Goal: Browse casually: Explore the website without a specific task or goal

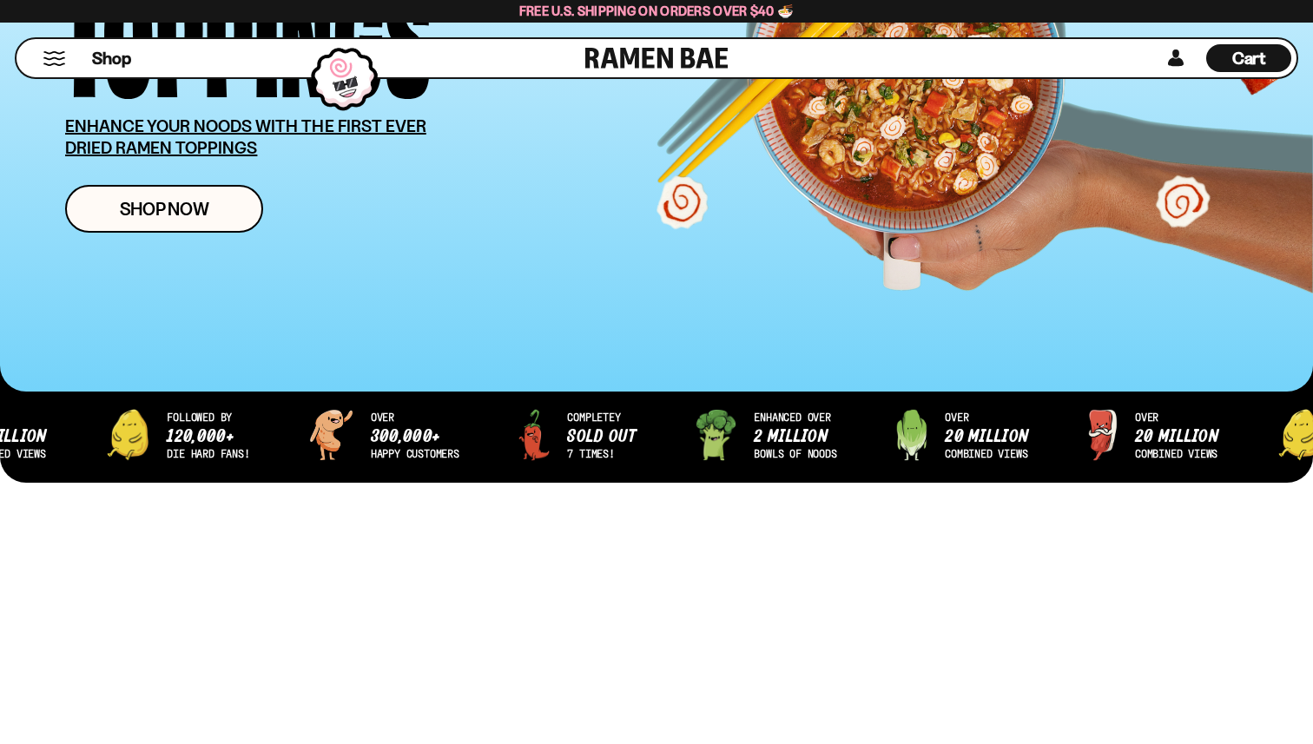
scroll to position [632, 0]
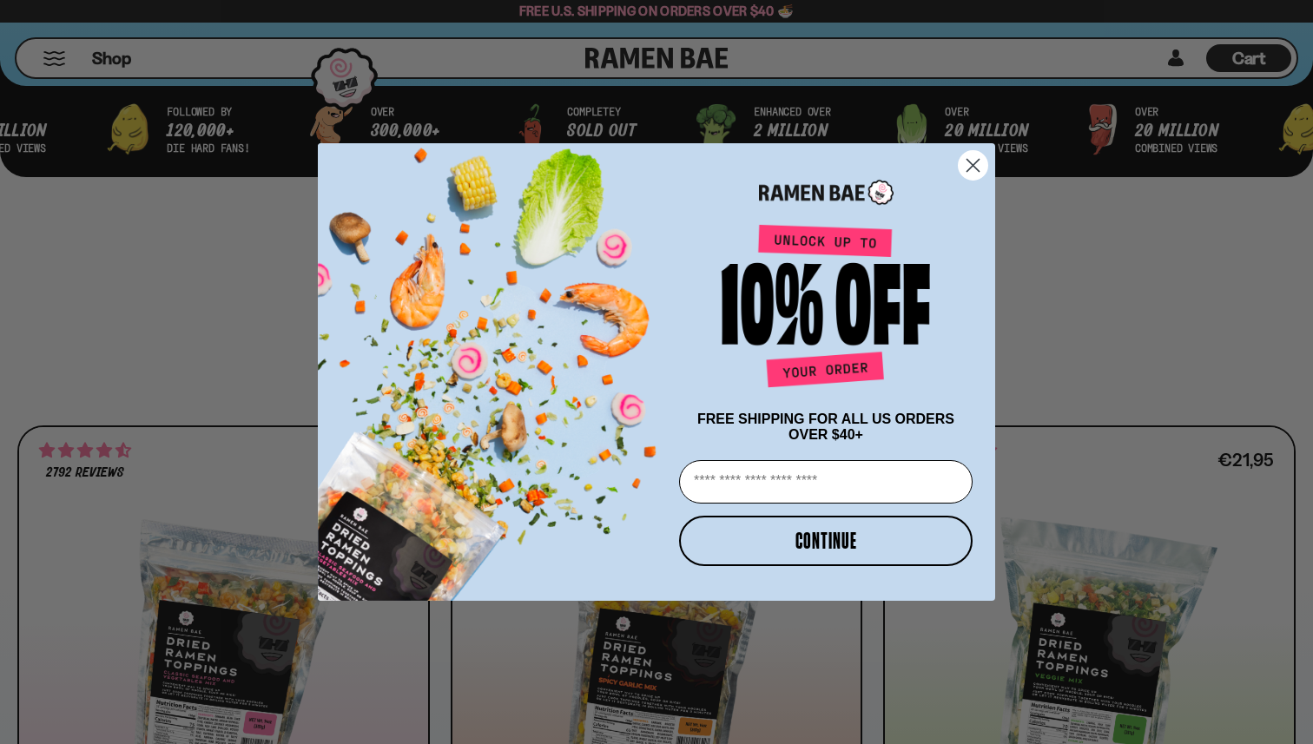
click at [972, 161] on icon "Close dialog" at bounding box center [973, 166] width 12 height 12
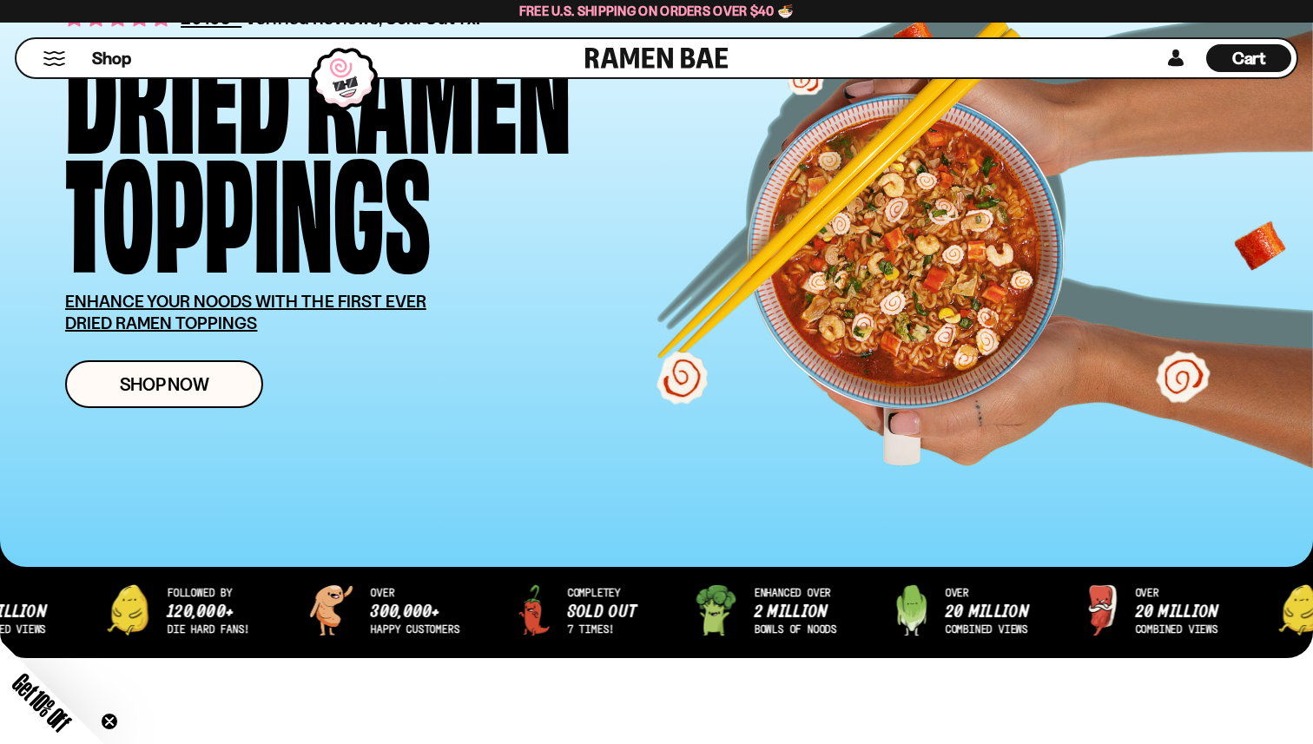
scroll to position [0, 0]
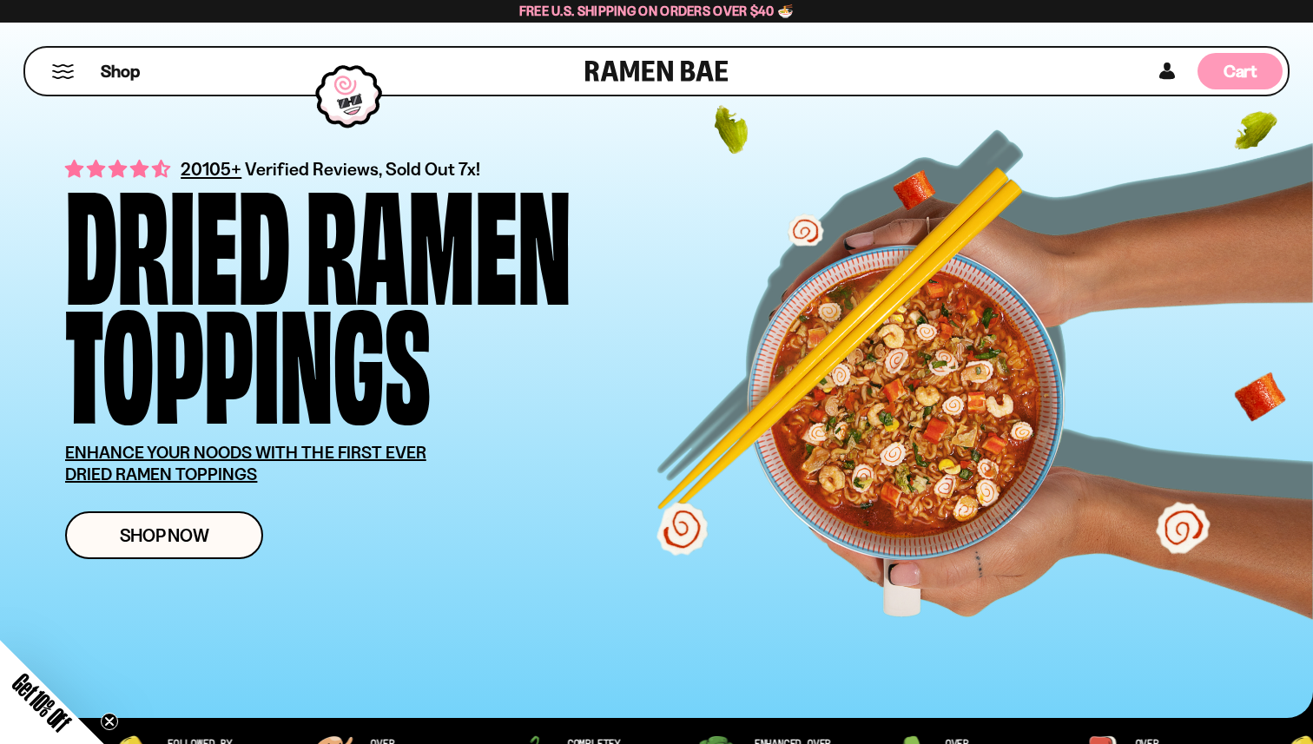
click at [1220, 74] on div "Cart D0381C2F-513E-4F90-8A41-6F0A75DCBAAA" at bounding box center [1239, 71] width 85 height 36
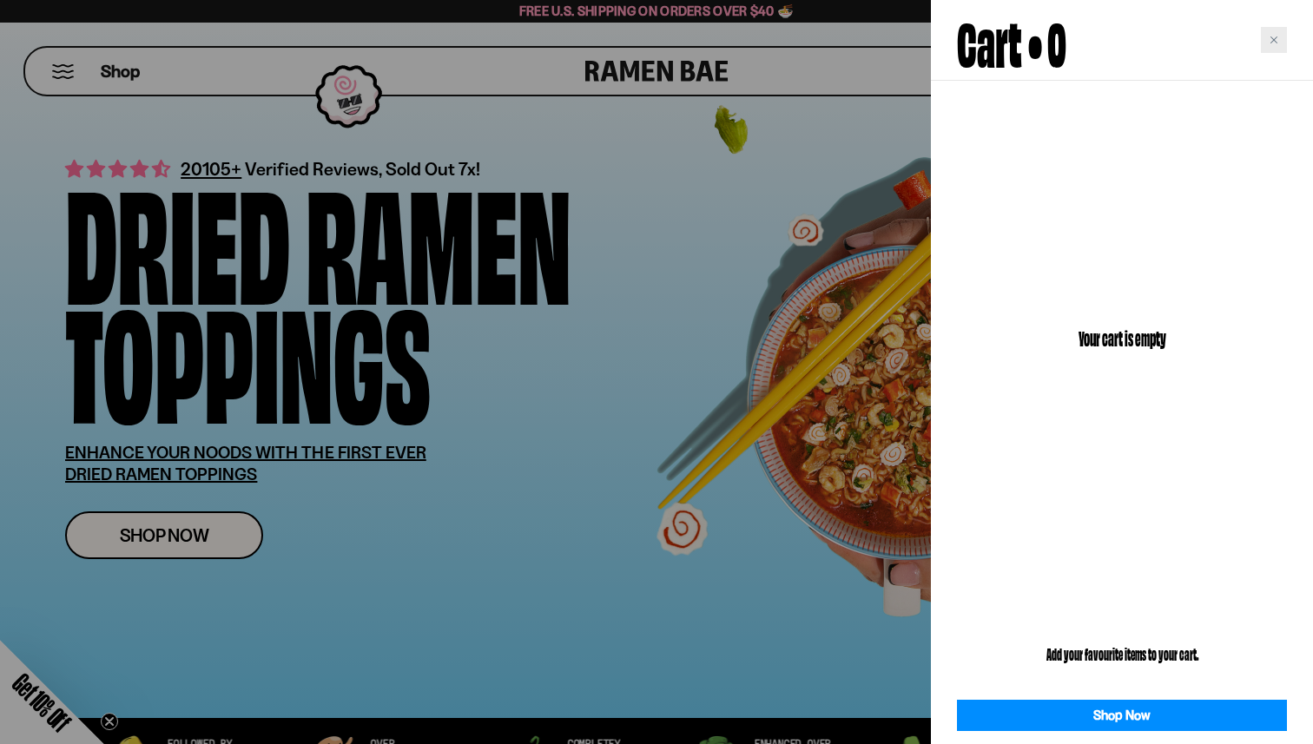
click at [1265, 42] on div "Close cart" at bounding box center [1274, 40] width 26 height 26
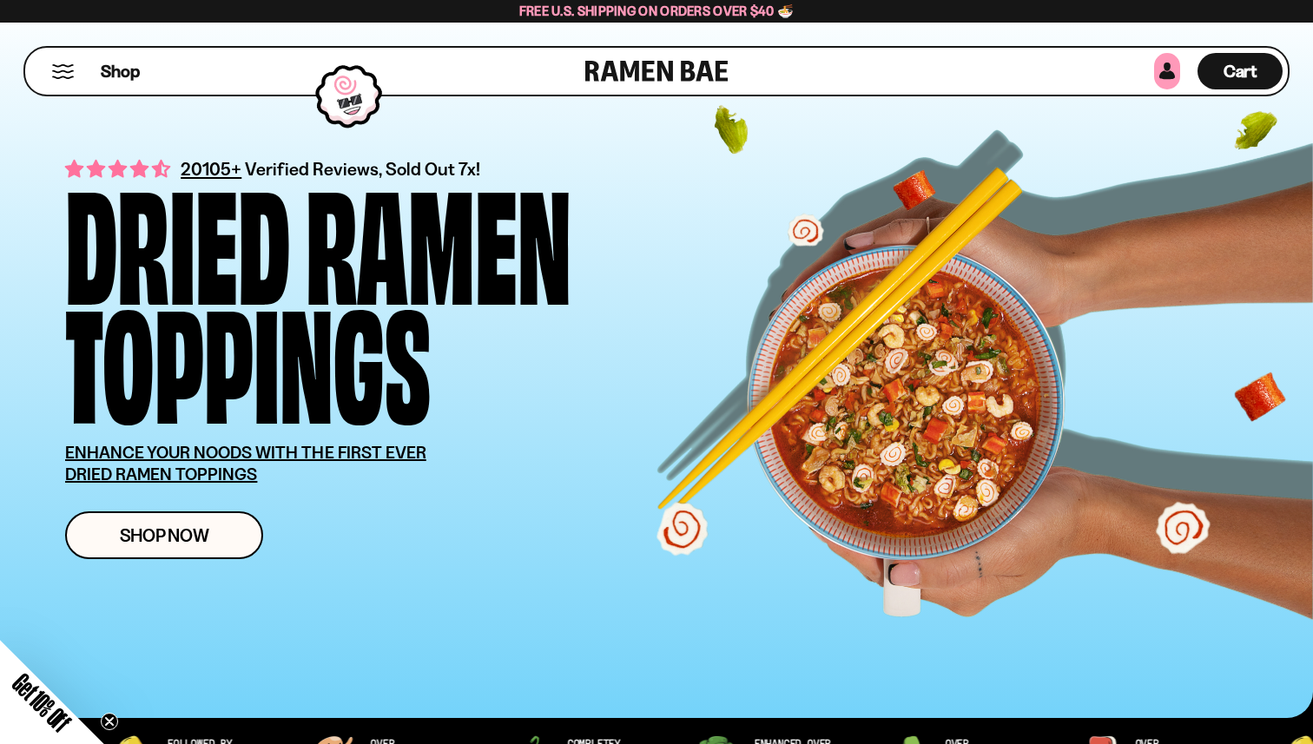
click at [1161, 77] on link at bounding box center [1167, 71] width 26 height 36
click at [115, 70] on span "Shop" at bounding box center [120, 71] width 43 height 26
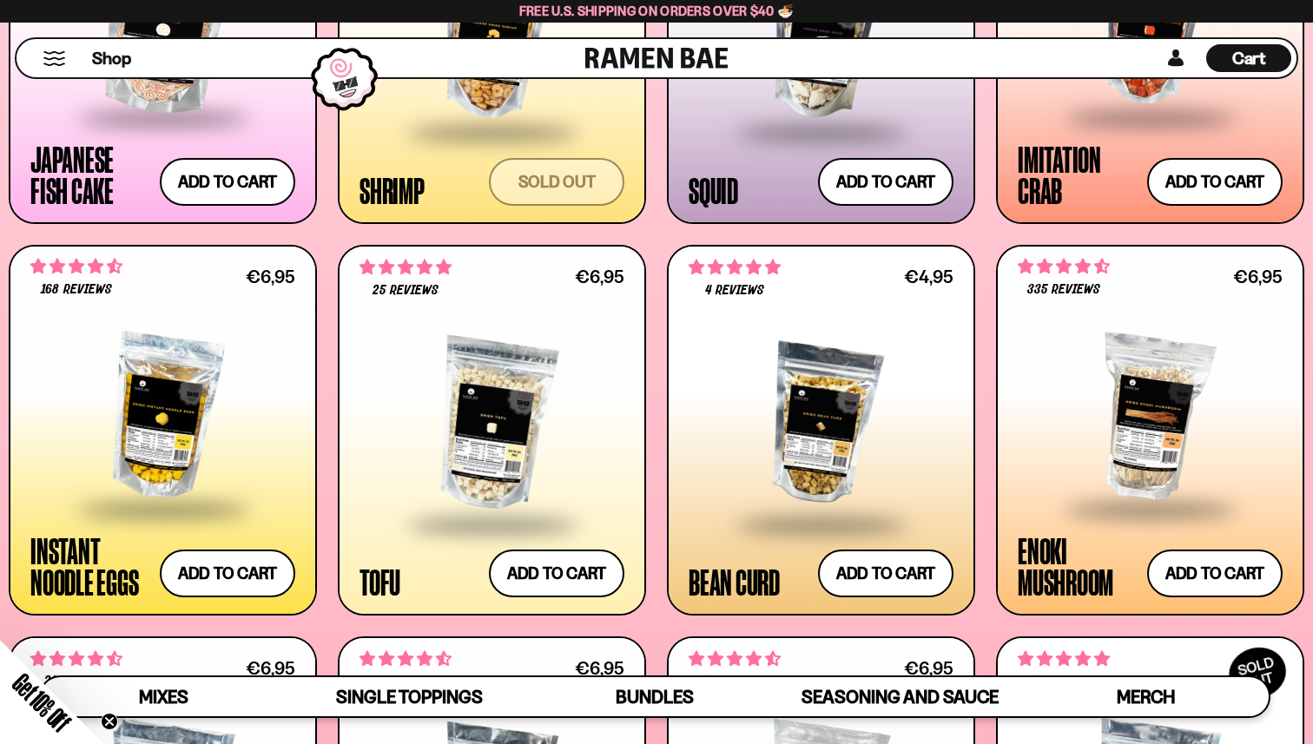
click at [676, 313] on div "4 reviews €4,95 Bean Curd Add to cart Add — Regular price €4,95 Regular price S…" at bounding box center [821, 430] width 305 height 367
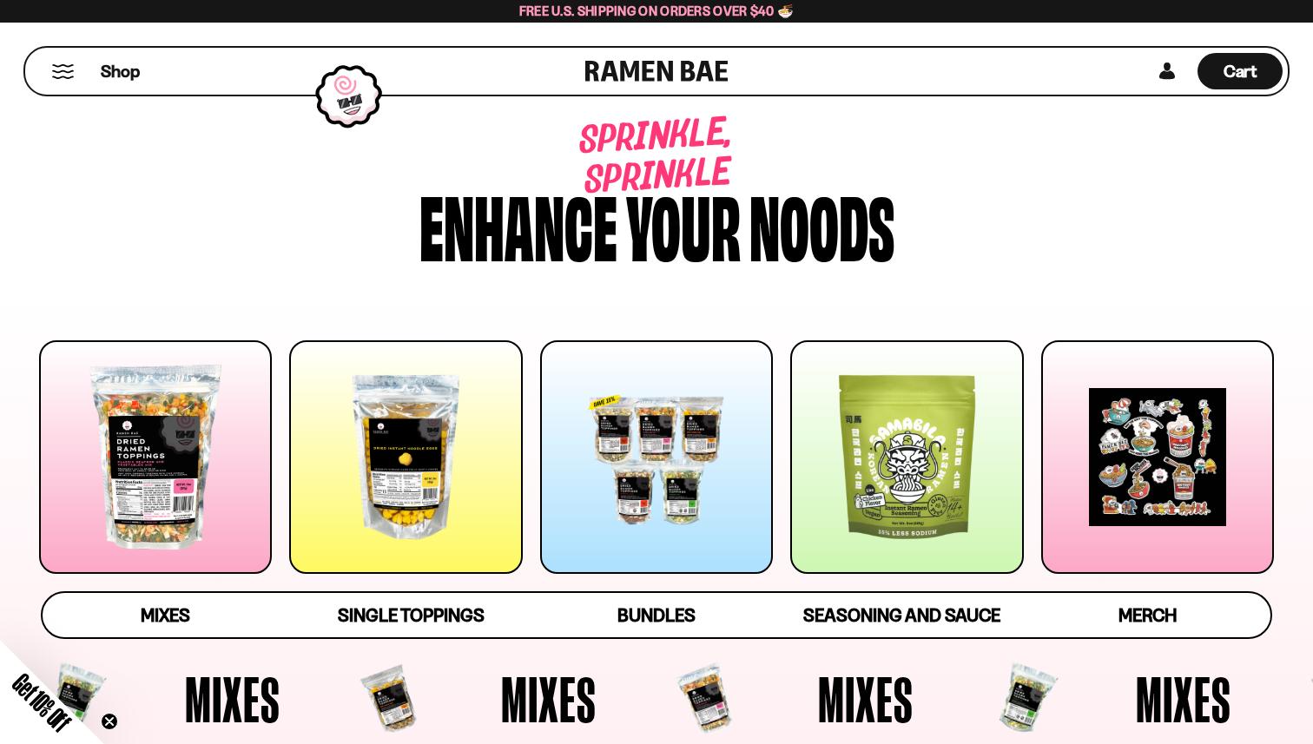
click at [642, 64] on link at bounding box center [656, 71] width 143 height 47
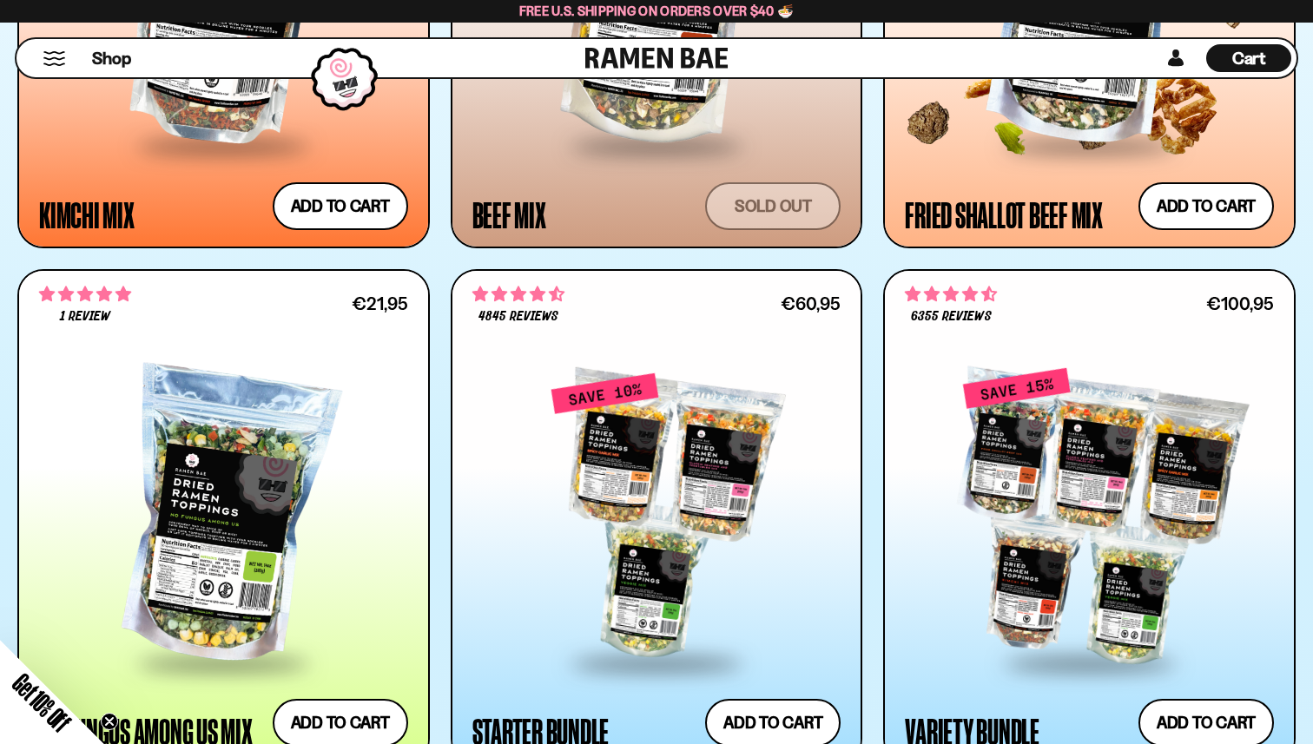
scroll to position [1876, 0]
